Goal: Task Accomplishment & Management: Use online tool/utility

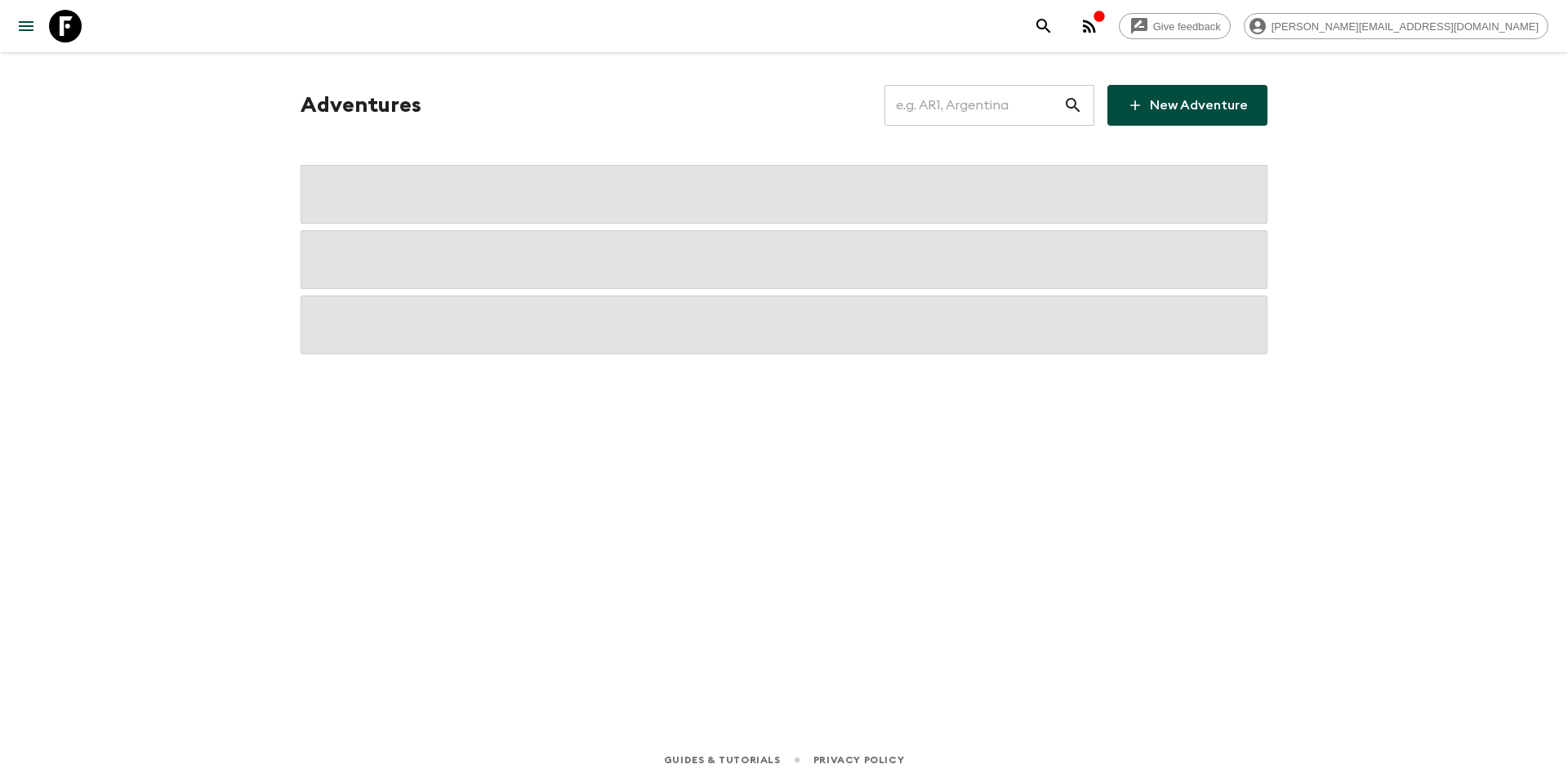
click at [986, 109] on input "text" at bounding box center [974, 104] width 179 height 46
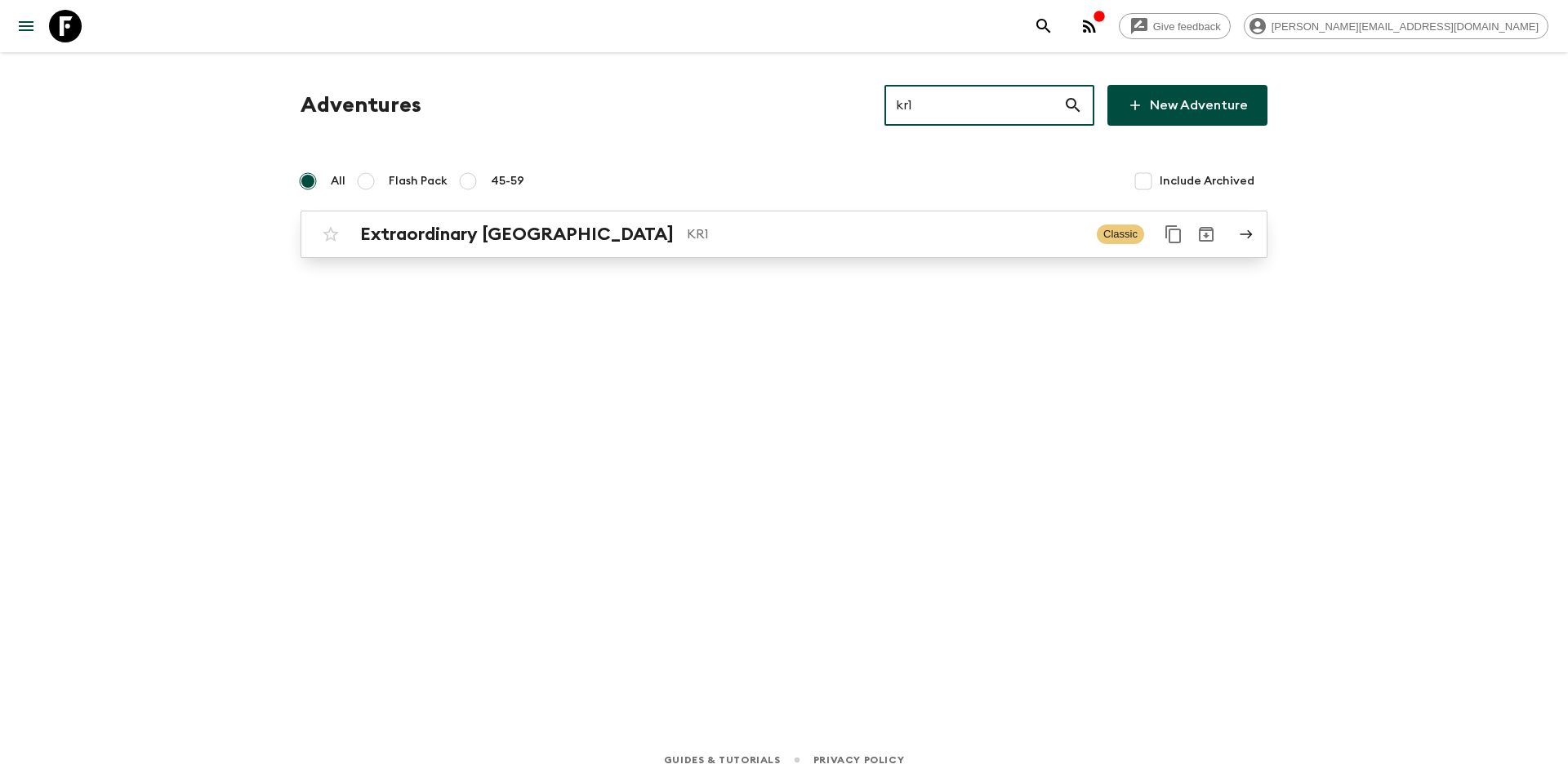
type input "kr1"
click at [835, 241] on p "KR1" at bounding box center [885, 235] width 397 height 20
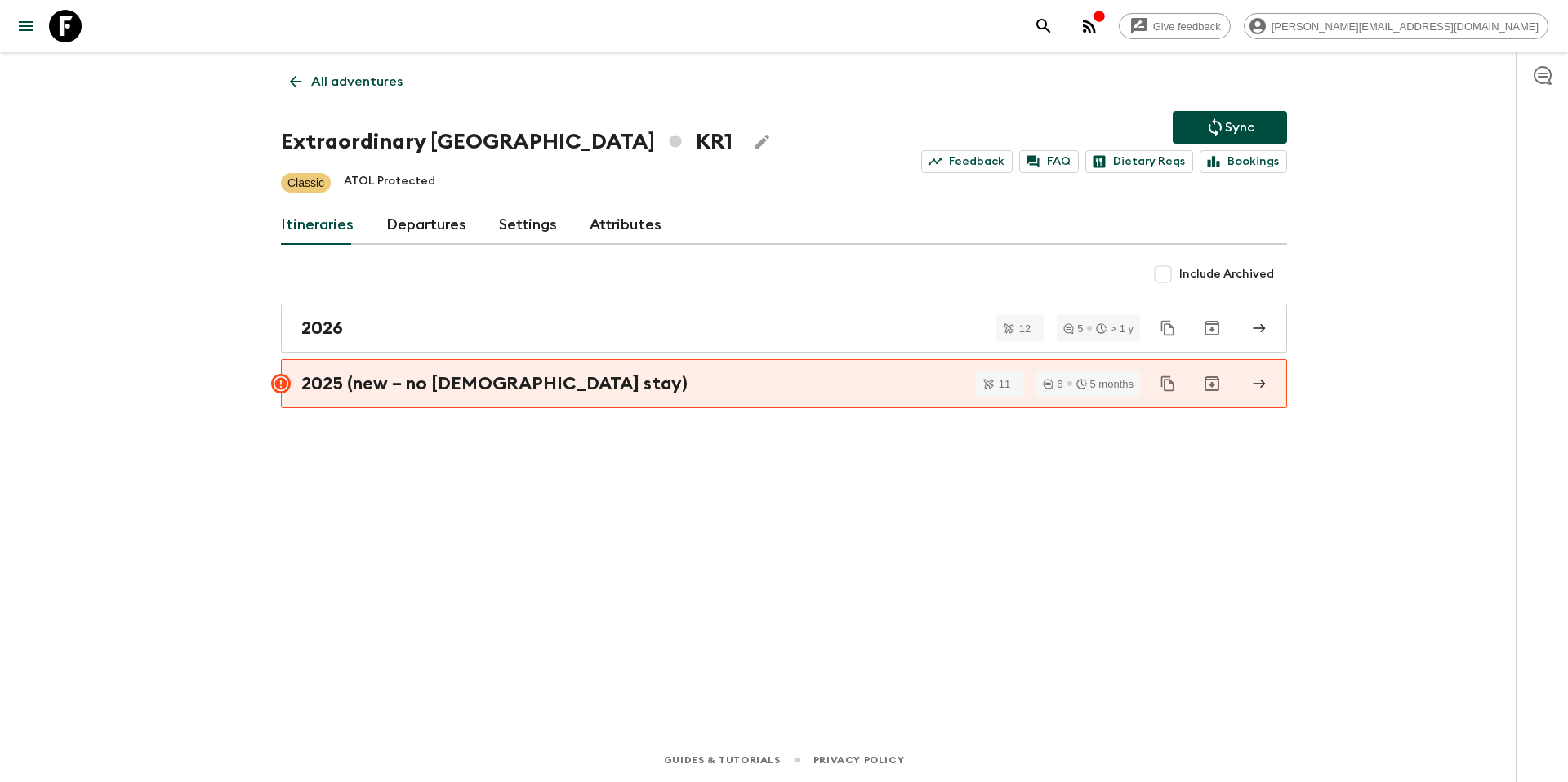
click at [424, 231] on link "Departures" at bounding box center [426, 225] width 80 height 39
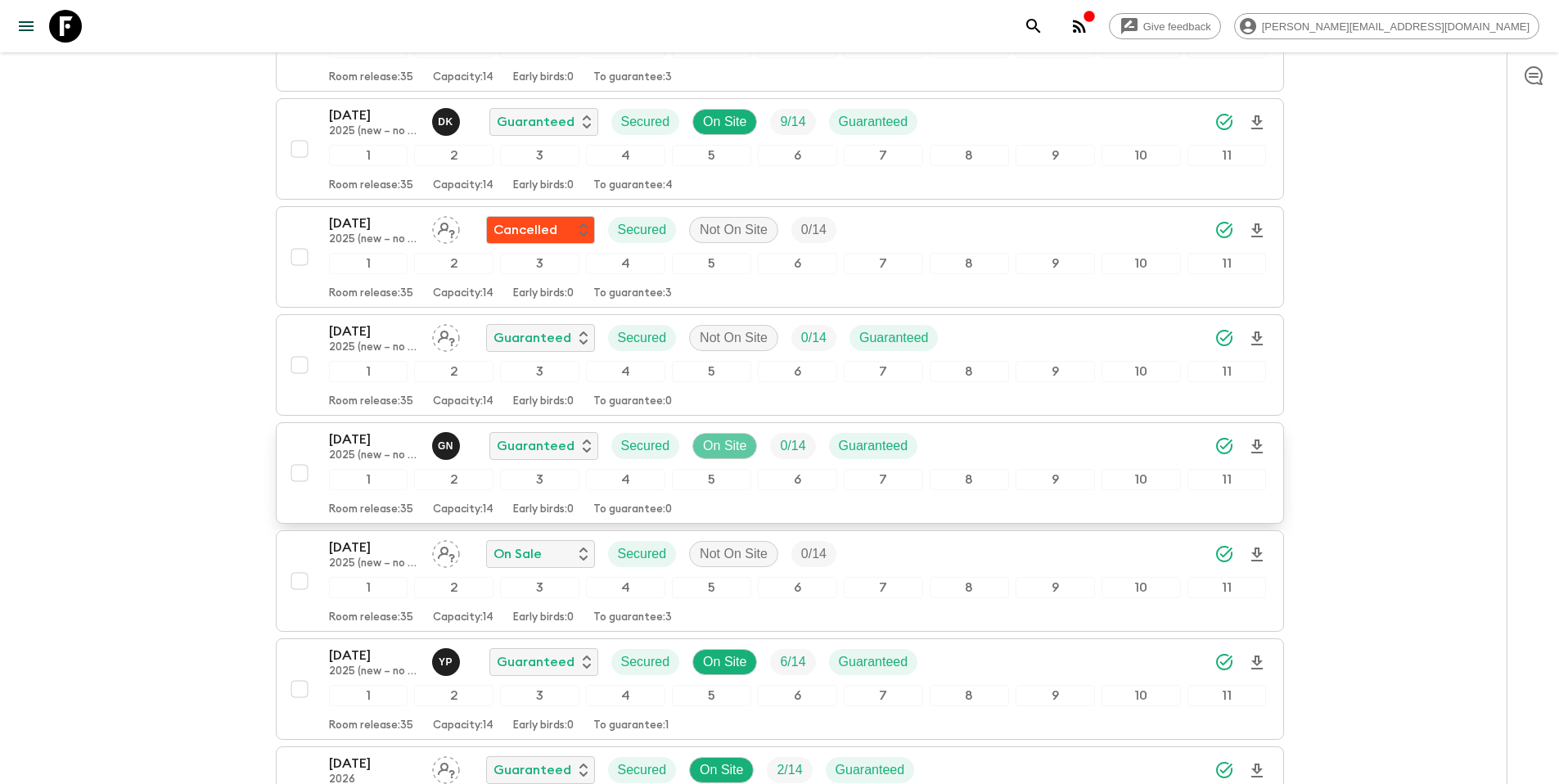
scroll to position [3126, 0]
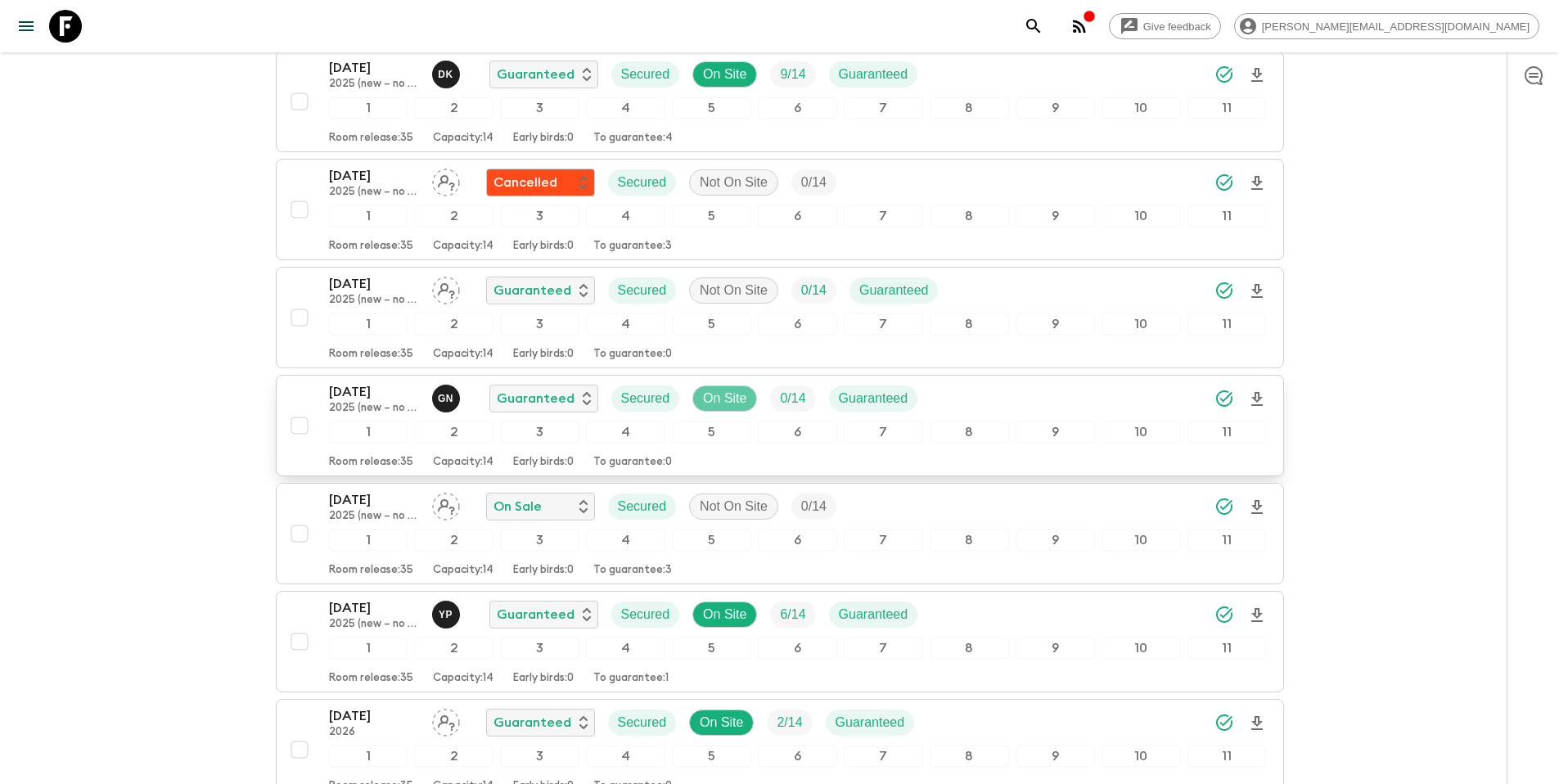
click at [731, 397] on p "On Site" at bounding box center [724, 399] width 43 height 20
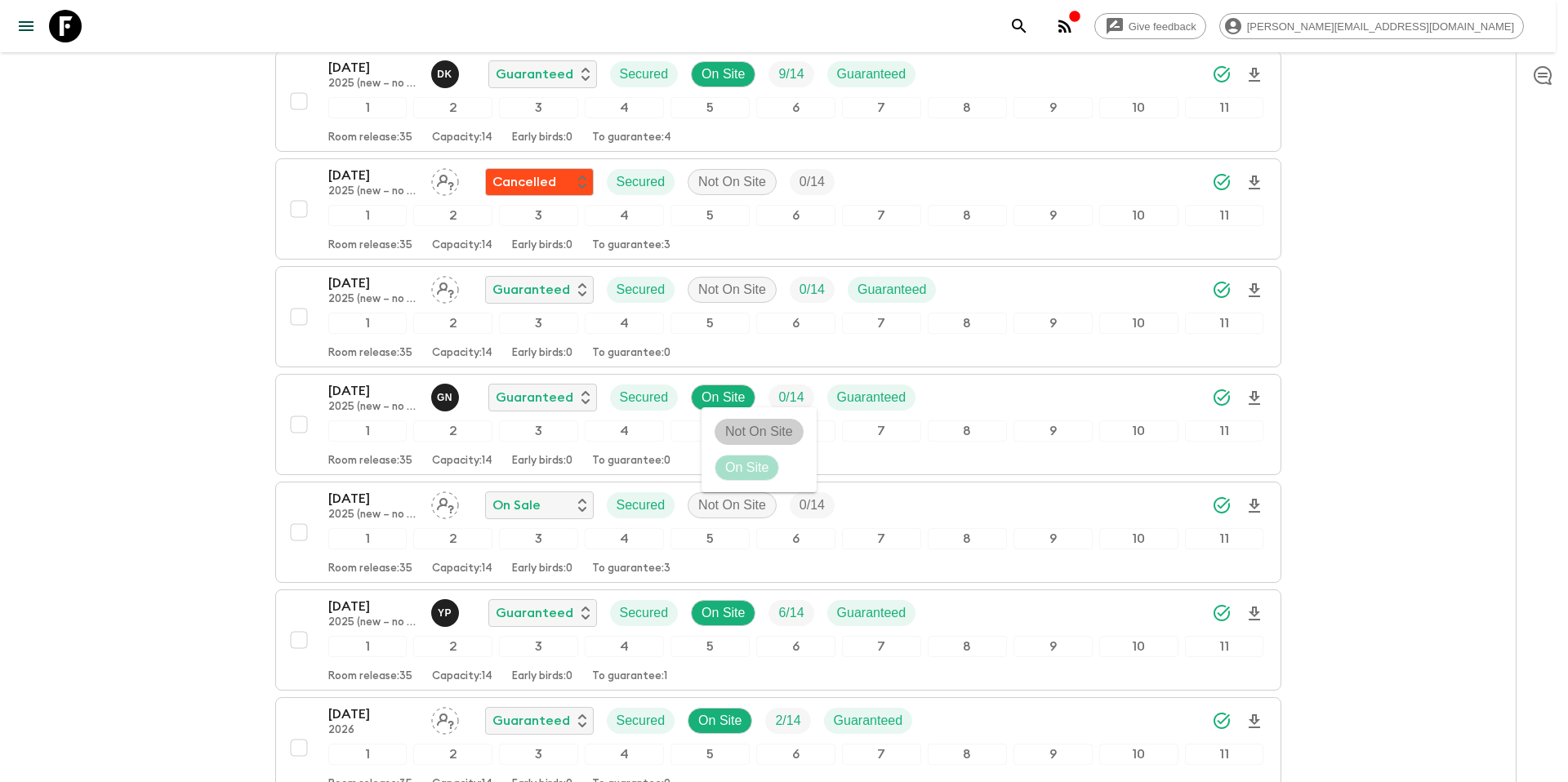
click at [742, 433] on p "Not On Site" at bounding box center [759, 432] width 68 height 20
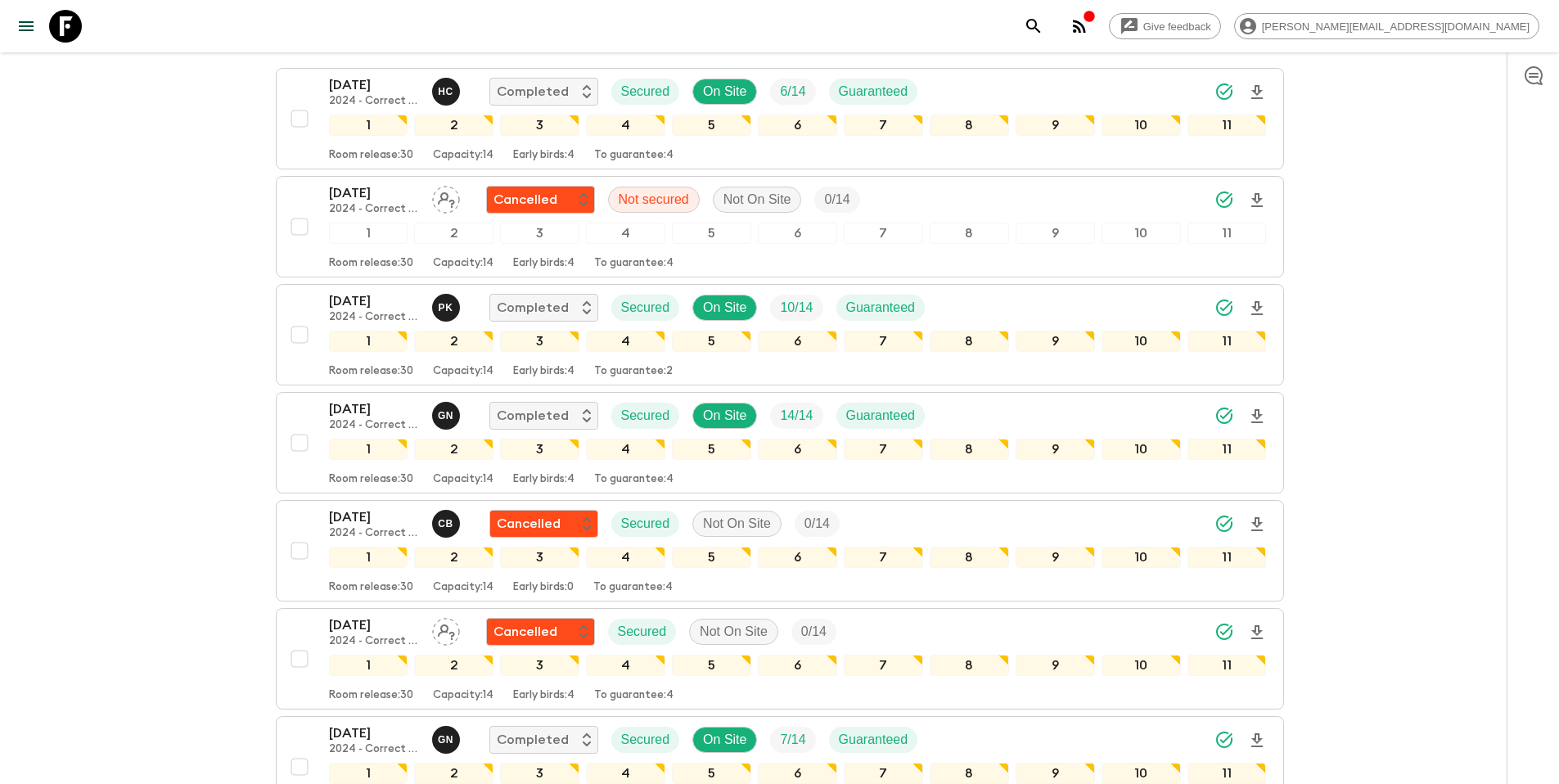
scroll to position [0, 0]
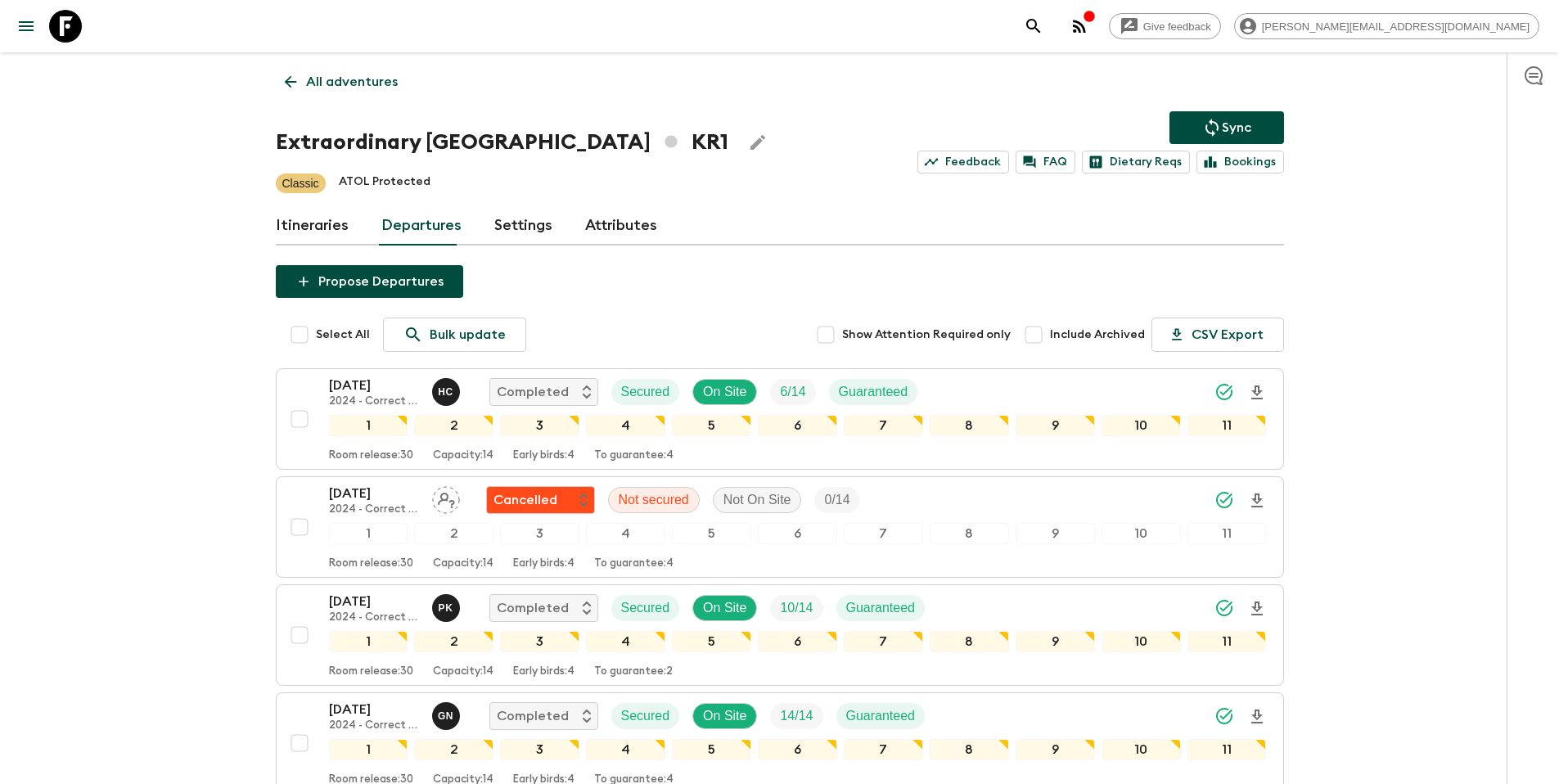
click at [1244, 125] on p "Sync" at bounding box center [1236, 128] width 29 height 20
click at [359, 95] on link "All adventures" at bounding box center [341, 81] width 131 height 32
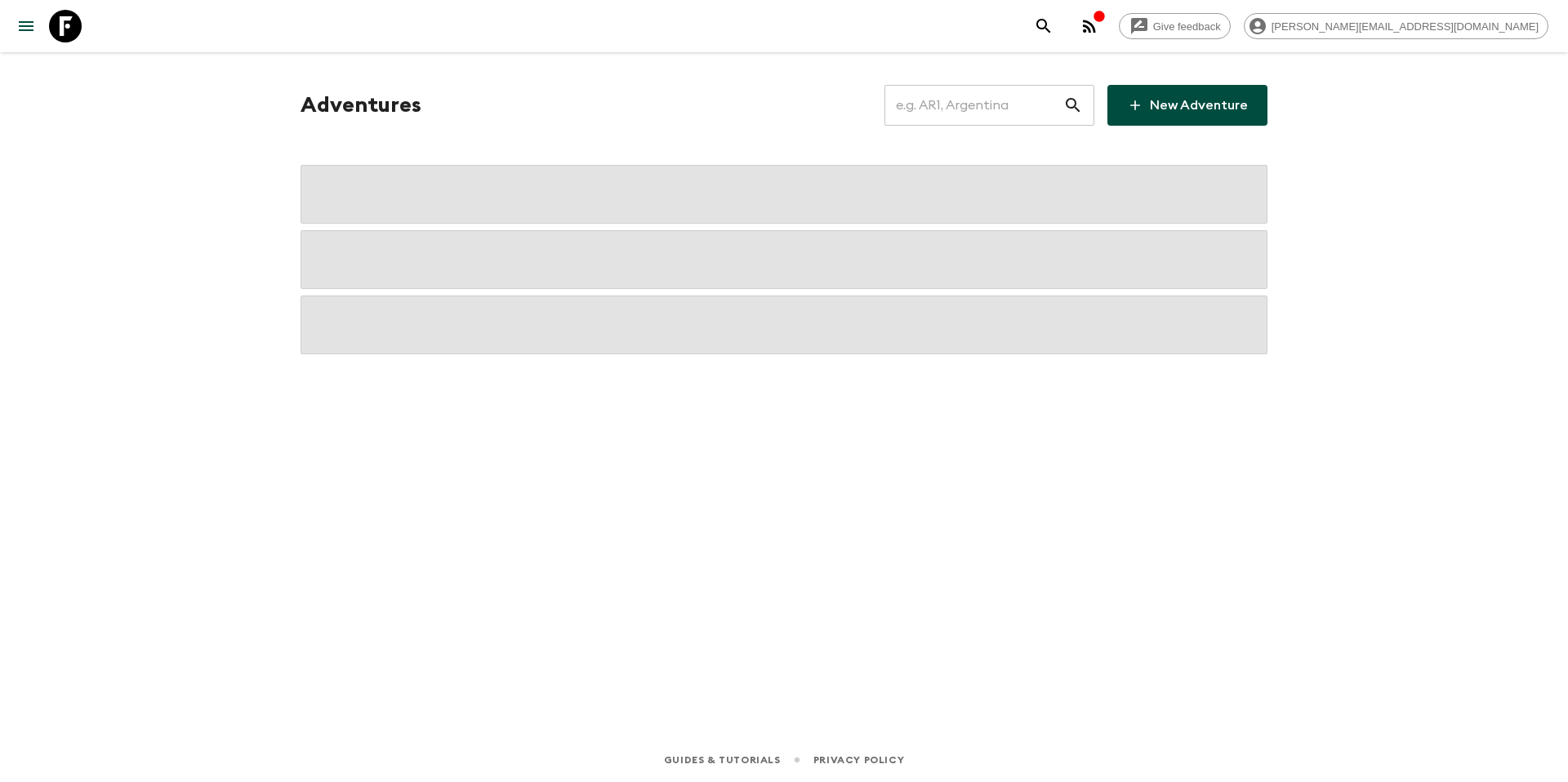
click at [359, 86] on div "Adventures ​ New Adventure" at bounding box center [783, 104] width 967 height 41
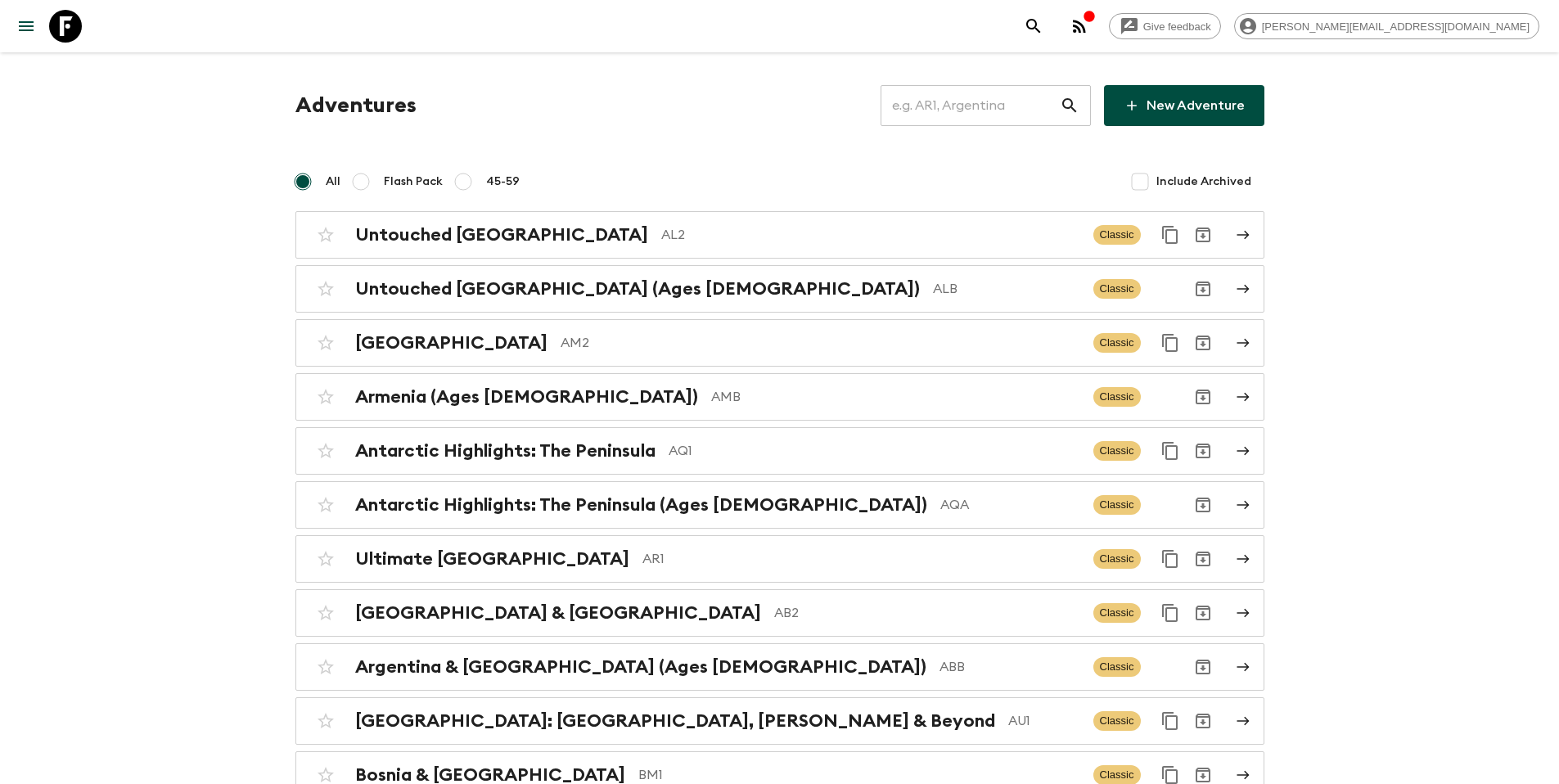
click at [983, 111] on input "text" at bounding box center [970, 105] width 180 height 46
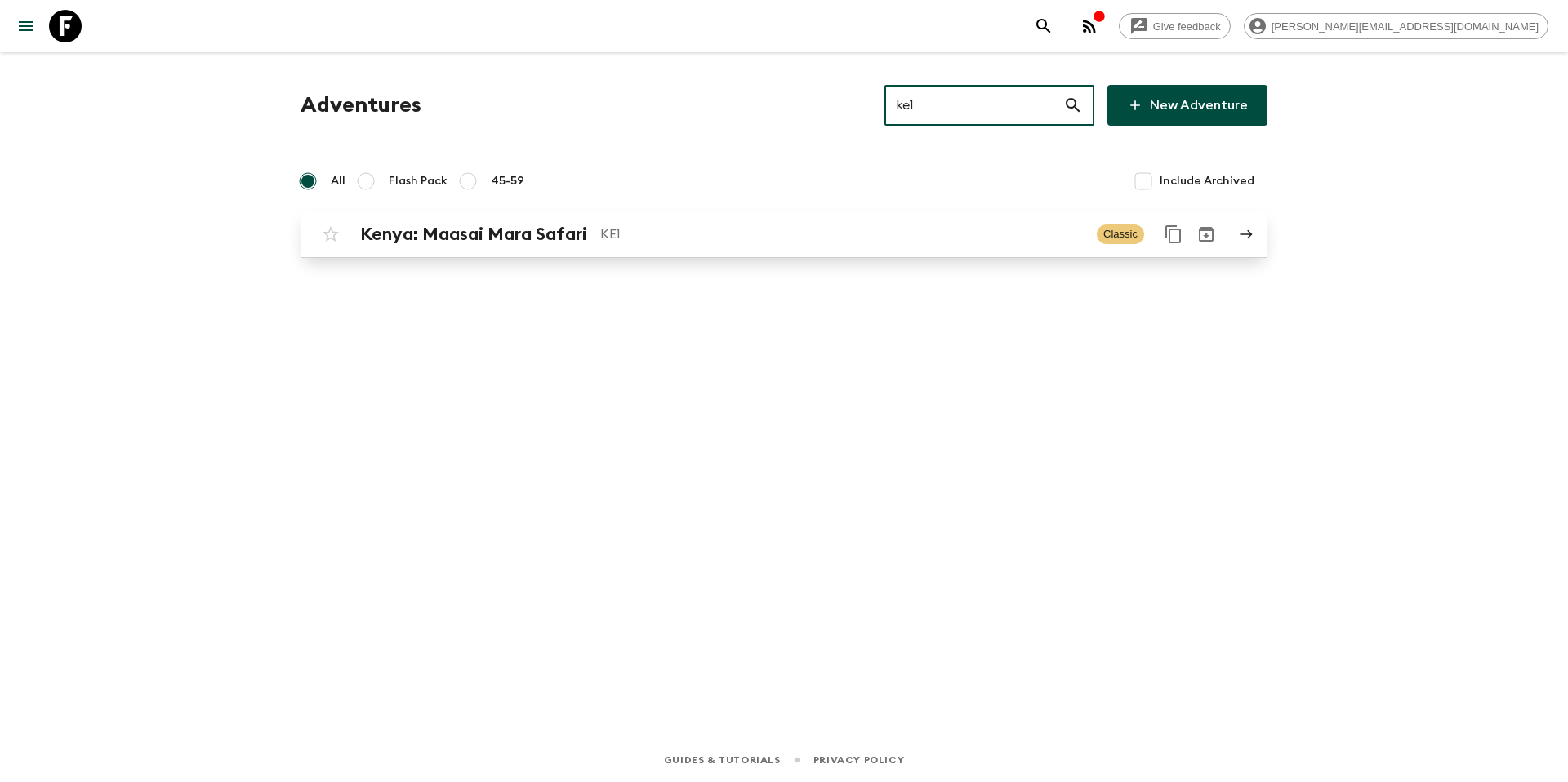
type input "ke1"
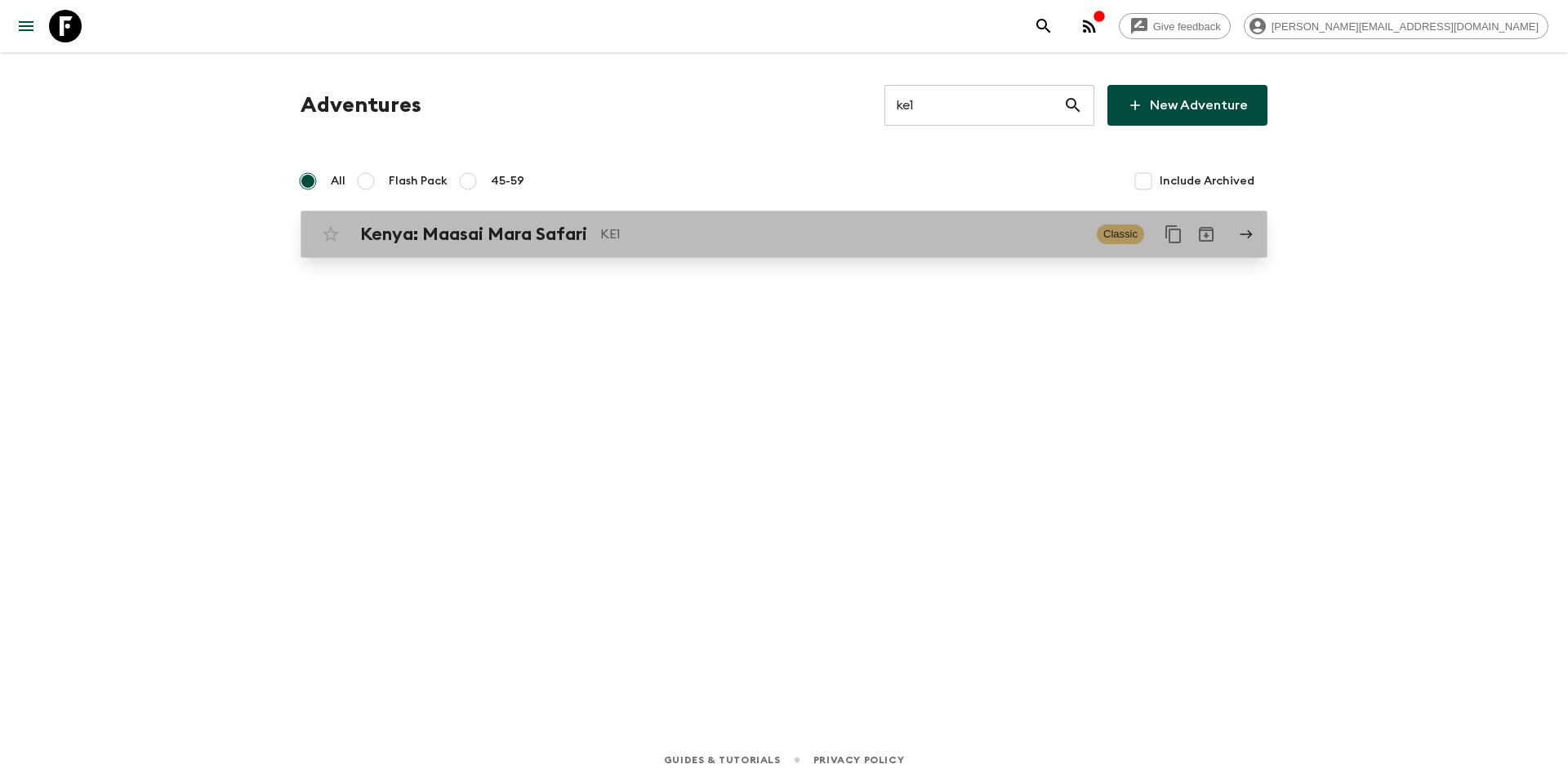
click at [848, 218] on div "[GEOGRAPHIC_DATA]: Maasai Mara Safari KE1 Classic" at bounding box center [752, 234] width 875 height 32
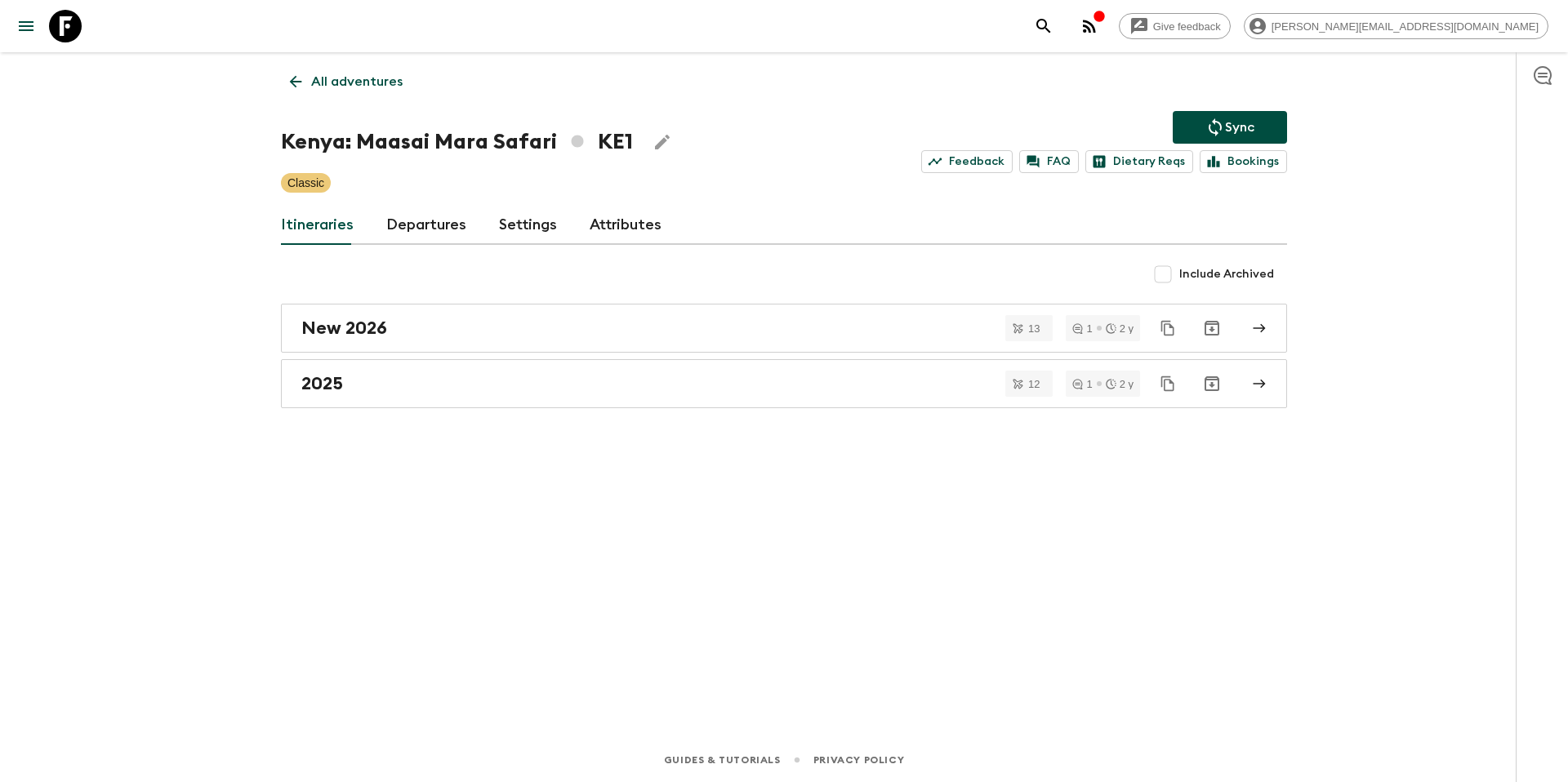
click at [414, 226] on link "Departures" at bounding box center [426, 225] width 80 height 39
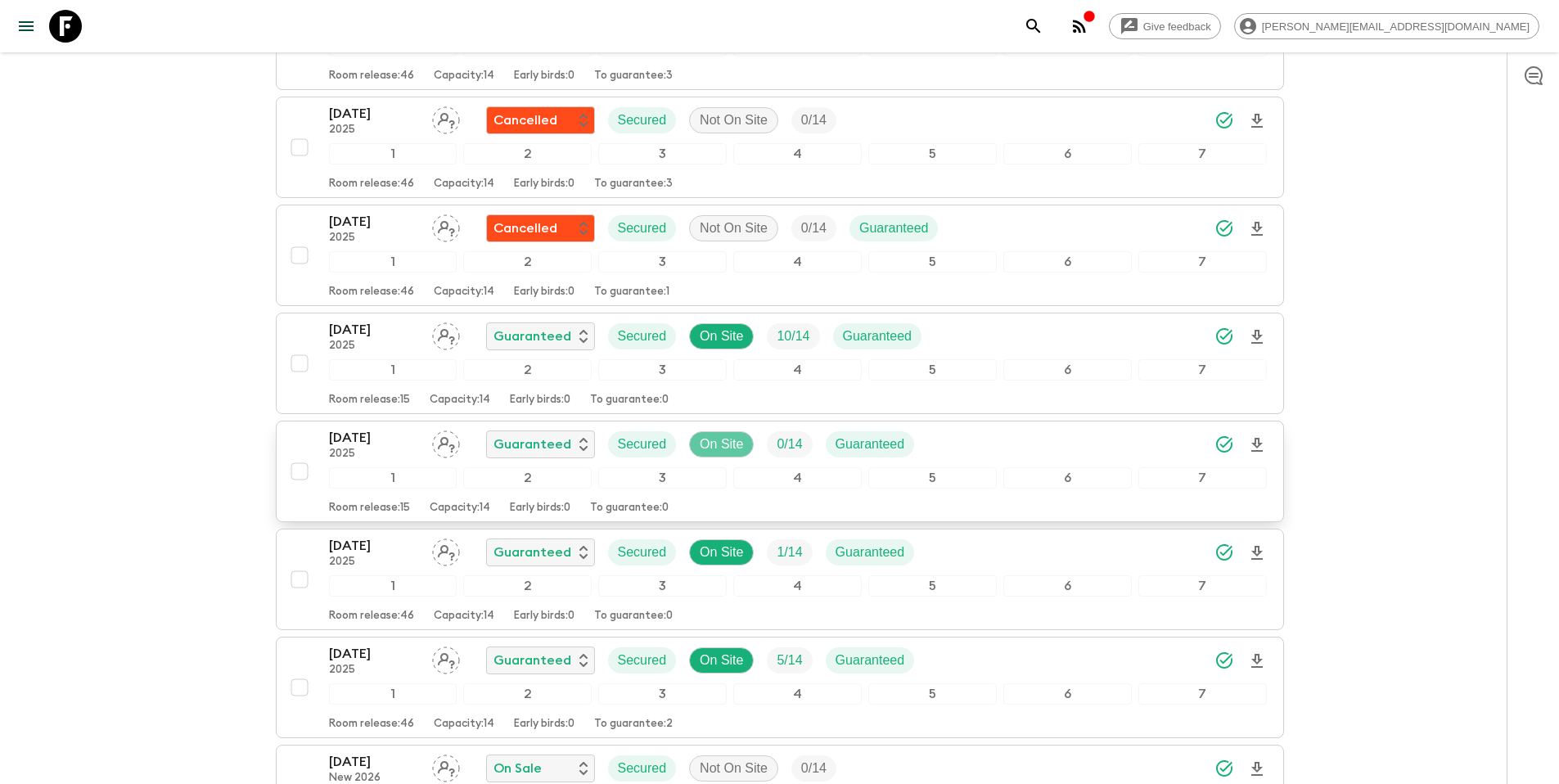
scroll to position [3018, 0]
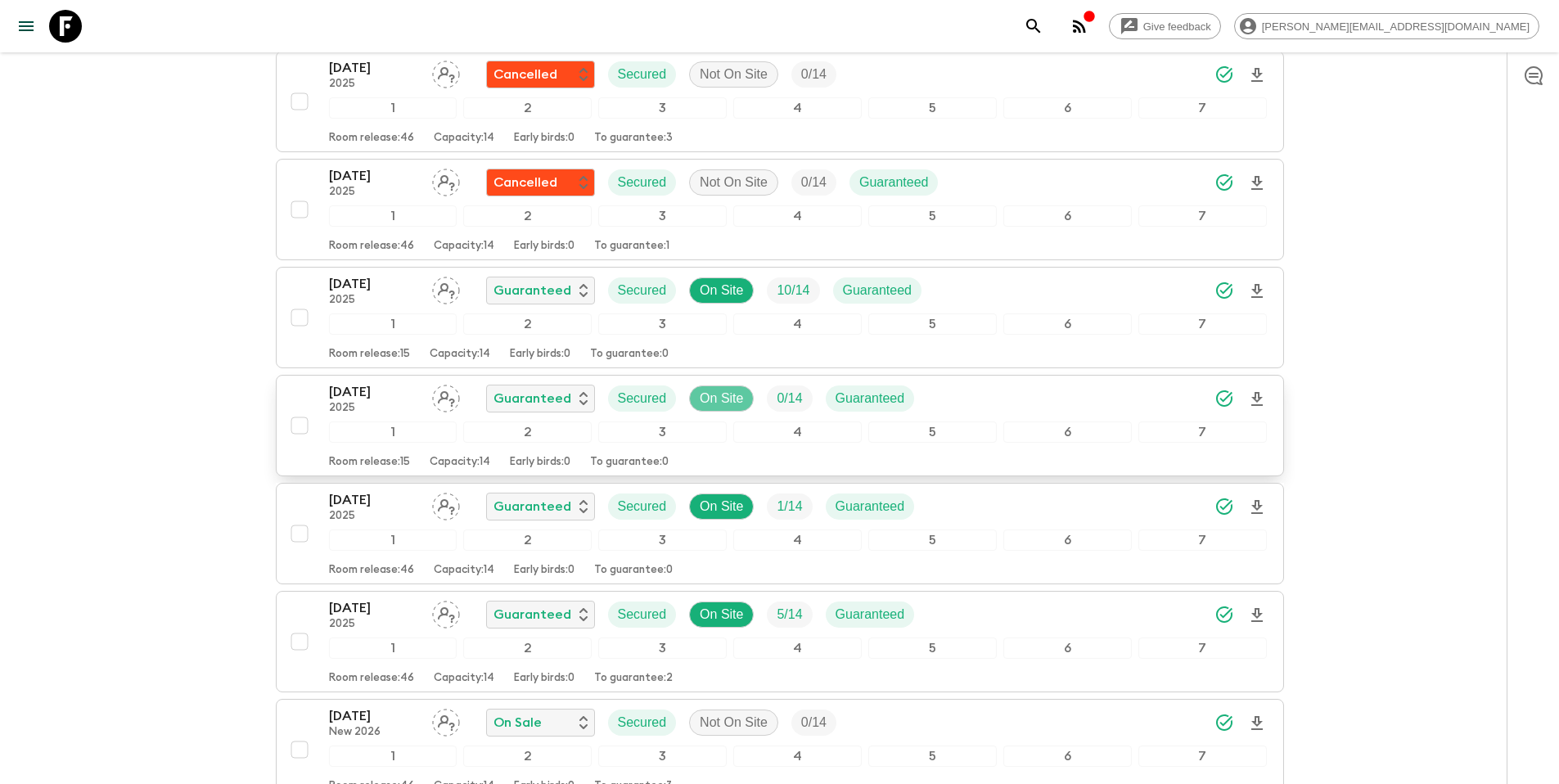
click at [736, 392] on p "On Site" at bounding box center [722, 399] width 43 height 20
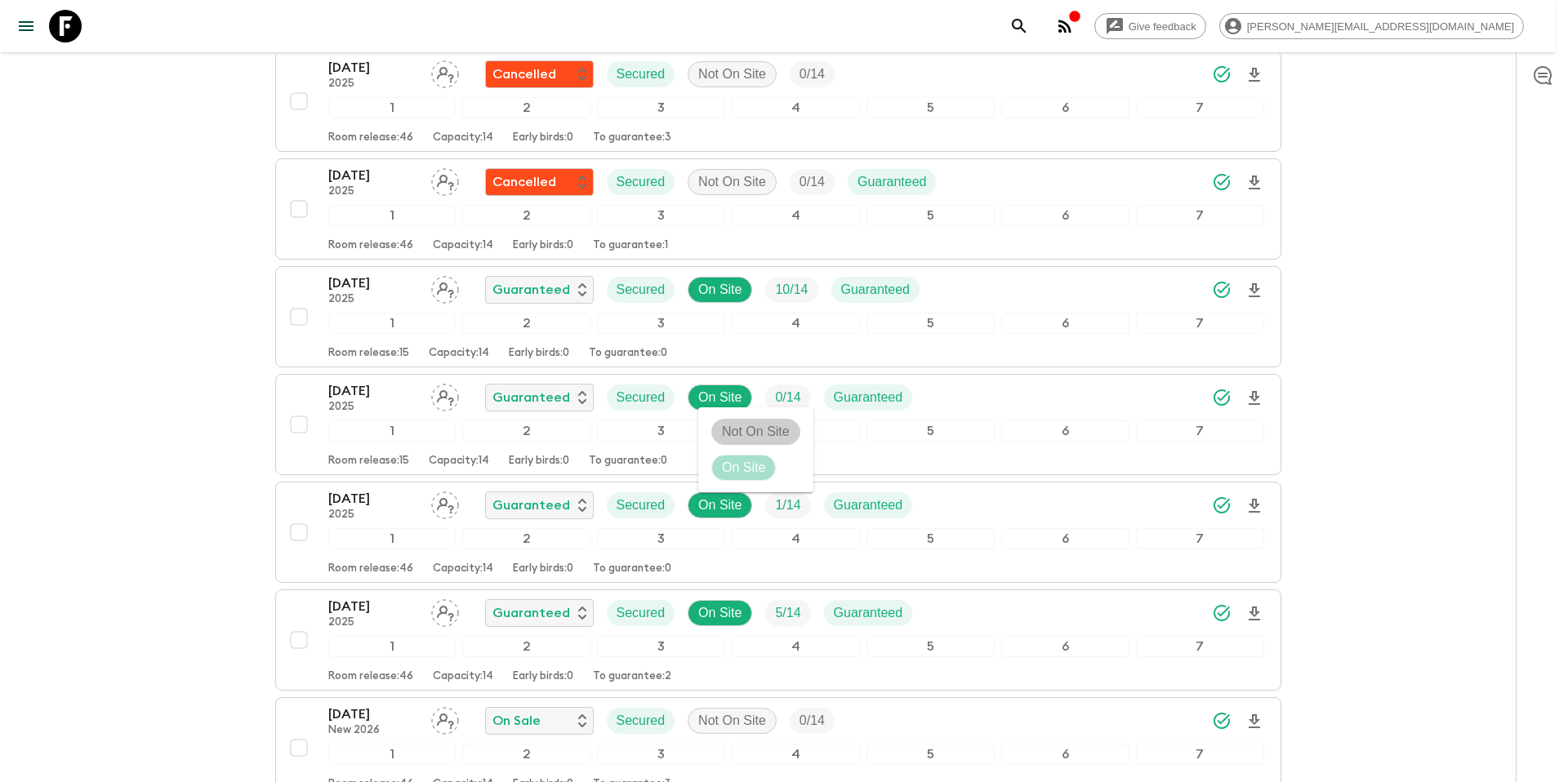
click at [734, 427] on p "Not On Site" at bounding box center [756, 432] width 68 height 20
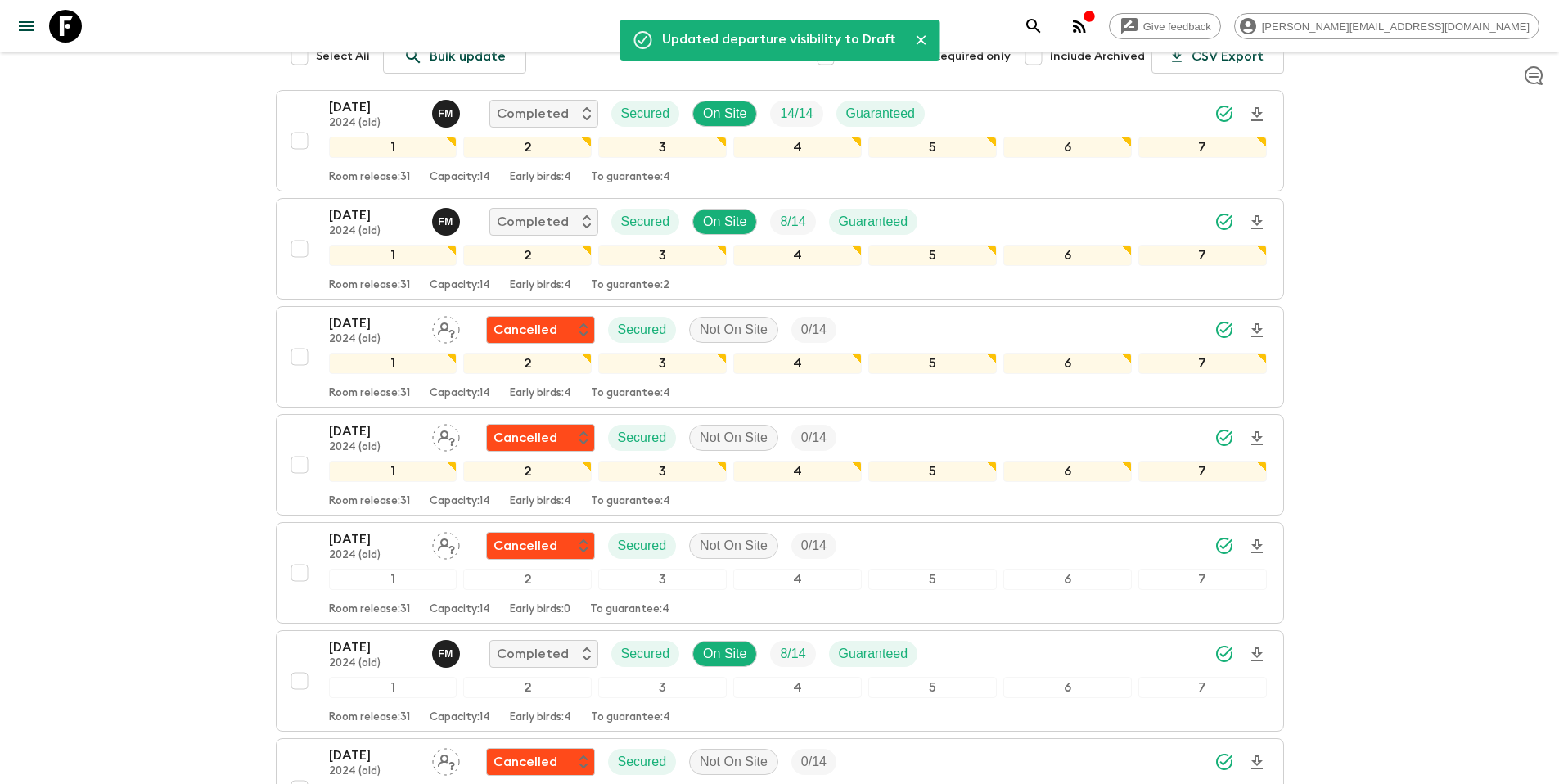
scroll to position [0, 0]
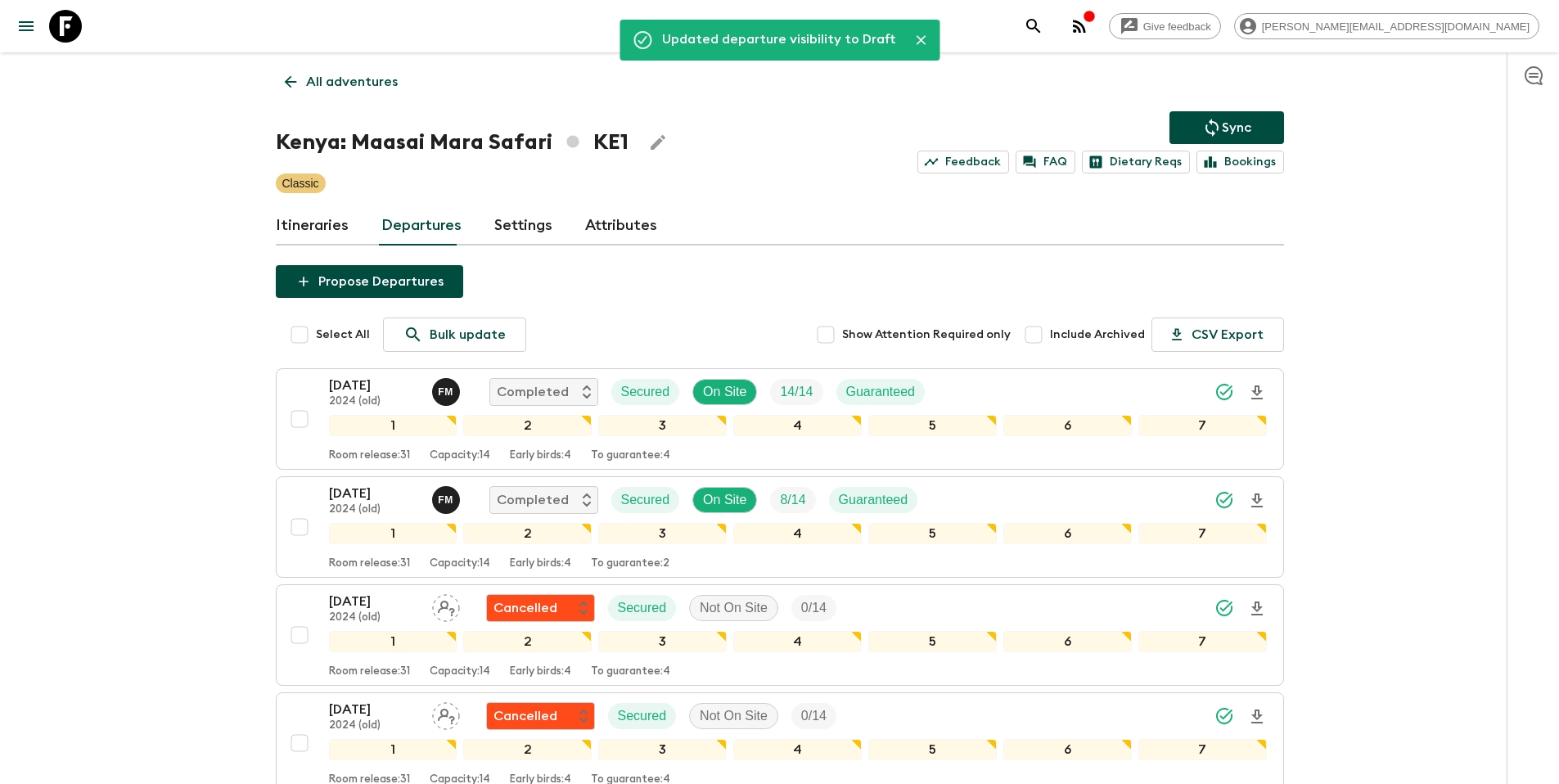
click at [1241, 129] on p "Sync" at bounding box center [1236, 128] width 29 height 20
